Goal: Transaction & Acquisition: Subscribe to service/newsletter

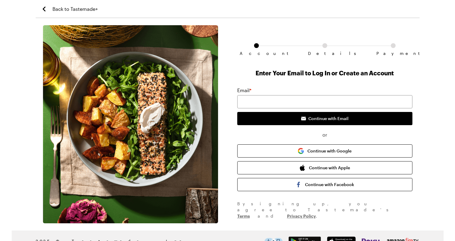
click at [70, 5] on span "Back to Tastemade+" at bounding box center [74, 8] width 45 height 7
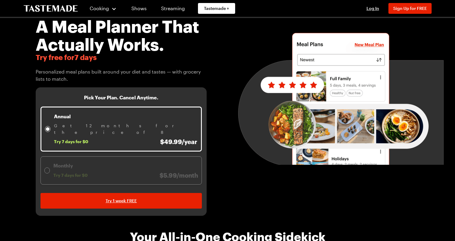
scroll to position [37, 0]
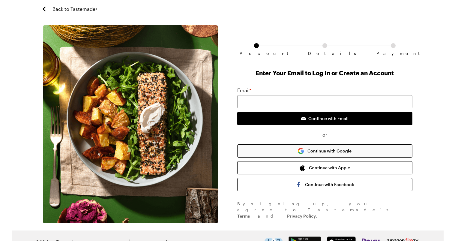
click at [327, 147] on button "Continue with Google" at bounding box center [324, 150] width 175 height 13
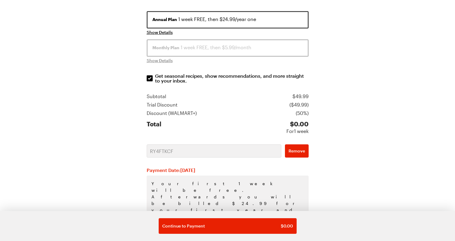
scroll to position [112, 0]
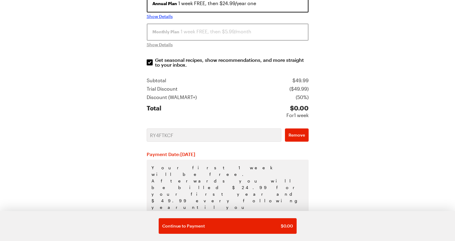
click at [160, 16] on span "Show Details" at bounding box center [160, 16] width 26 height 6
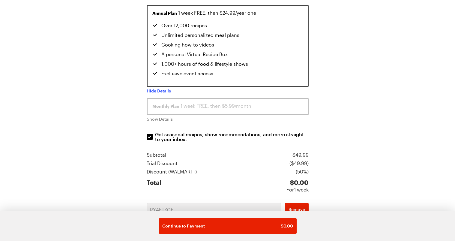
scroll to position [177, 0]
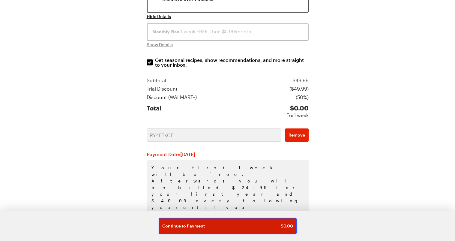
click at [234, 222] on button "Continue to Payment $ 0.00" at bounding box center [228, 226] width 138 height 16
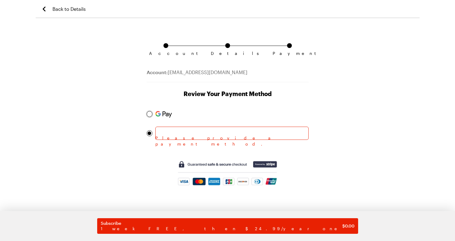
click at [149, 114] on div at bounding box center [150, 114] width 4 height 4
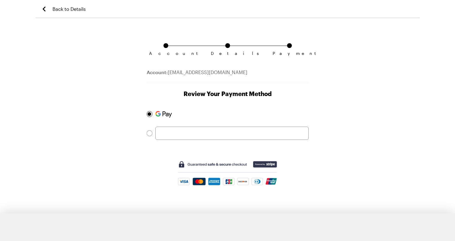
click at [149, 127] on span at bounding box center [228, 133] width 162 height 13
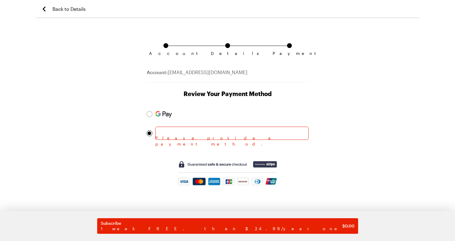
click at [195, 143] on span "Please provide a payment method." at bounding box center [231, 141] width 153 height 12
click at [200, 125] on div "Please provide a payment method." at bounding box center [228, 123] width 162 height 32
click at [171, 137] on div at bounding box center [231, 133] width 153 height 13
click at [175, 129] on div at bounding box center [231, 133] width 153 height 13
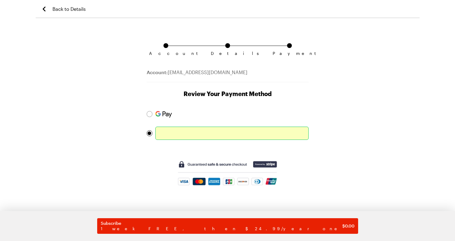
click at [351, 86] on div "Account Details Payment Account: jacqueborcena@gmail.com Review Your Payment Me…" at bounding box center [228, 133] width 384 height 216
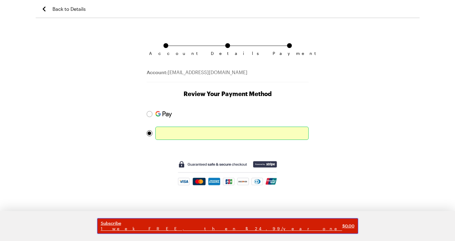
click at [227, 231] on span "1 week FREE, then $24.99/year one" at bounding box center [221, 228] width 241 height 5
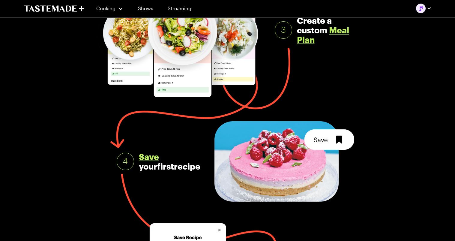
scroll to position [384, 0]
